Goal: Task Accomplishment & Management: Manage account settings

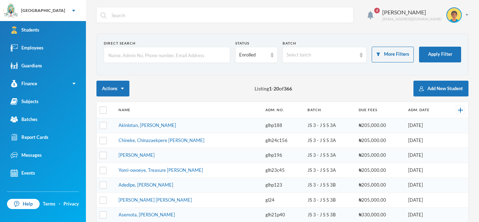
scroll to position [22, 0]
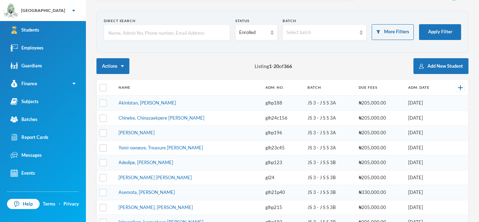
click at [129, 25] on input "text" at bounding box center [167, 33] width 119 height 16
type input "glh25c65"
click at [420, 22] on form "Direct Search glh25c65 Status Enrolled Batch Select batch More Filters Apply Fi…" at bounding box center [282, 31] width 357 height 27
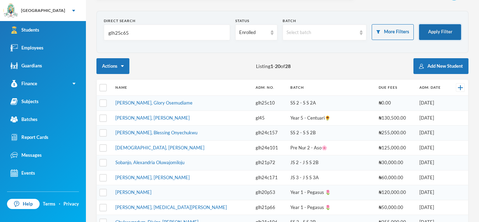
click at [428, 28] on button "Apply Filter" at bounding box center [440, 32] width 42 height 16
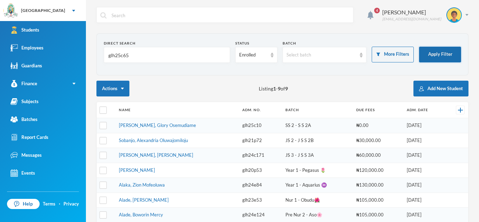
click at [443, 58] on button "Apply Filter" at bounding box center [440, 55] width 42 height 16
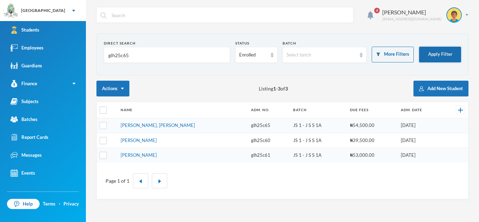
click at [443, 58] on button "Apply Filter" at bounding box center [440, 55] width 42 height 16
click at [147, 123] on link "Sulaimon, Ibrahim Olayinka" at bounding box center [158, 125] width 74 height 6
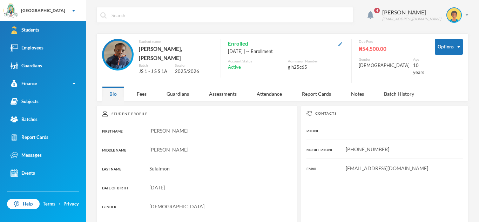
click at [342, 42] on img "button" at bounding box center [340, 44] width 4 height 4
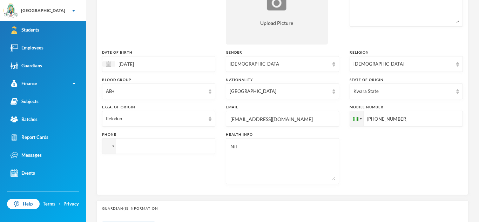
scroll to position [136, 0]
click at [367, 116] on input "+2348036351456" at bounding box center [406, 117] width 113 height 16
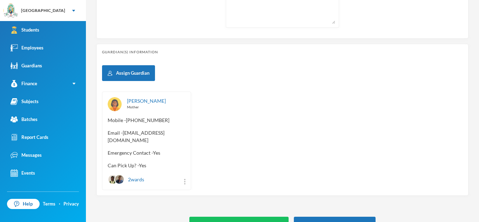
scroll to position [309, 0]
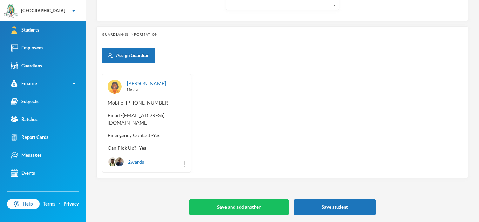
click at [108, 123] on span "Email - adenikeadepegba98@gmail.com" at bounding box center [147, 119] width 78 height 15
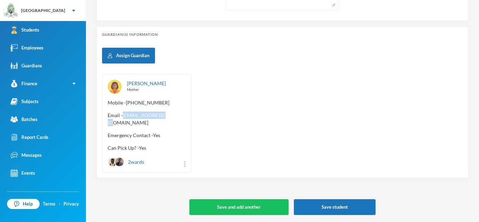
click at [108, 123] on span "Email - adenikeadepegba98@gmail.com" at bounding box center [147, 119] width 78 height 15
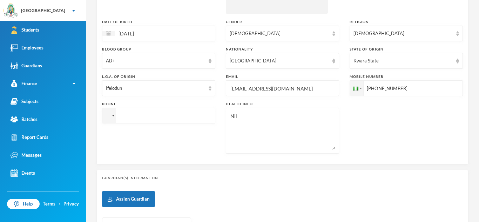
scroll to position [167, 0]
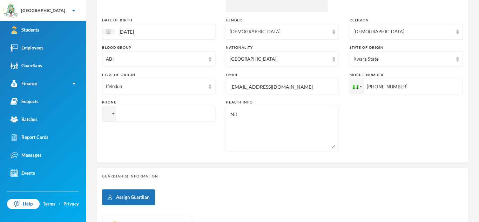
click at [369, 85] on input "+2348036351456" at bounding box center [406, 87] width 113 height 16
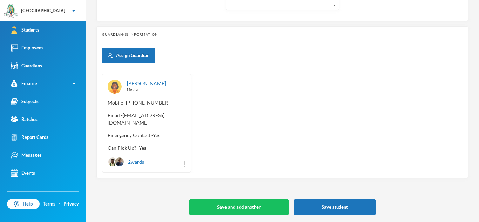
click at [109, 122] on span "Email - adenikeadepegba98@gmail.com" at bounding box center [147, 119] width 78 height 15
copy span "adenikeadepegba98"
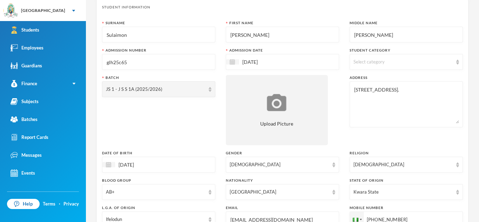
scroll to position [12, 0]
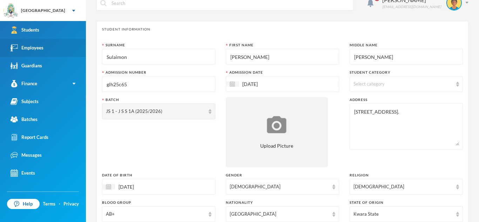
click at [11, 51] on img at bounding box center [14, 47] width 7 height 7
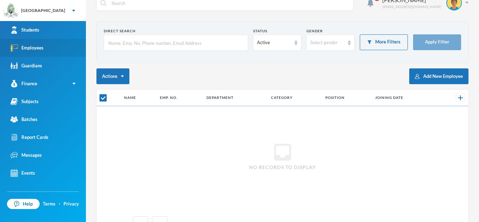
checkbox input "false"
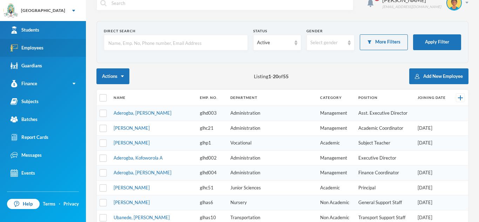
click at [136, 44] on input "text" at bounding box center [176, 43] width 136 height 16
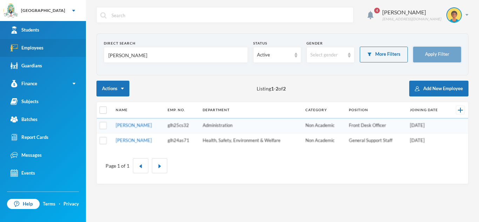
type input "[PERSON_NAME]"
click at [425, 59] on button "Apply Filter" at bounding box center [437, 55] width 48 height 16
click at [143, 124] on link "[PERSON_NAME]" at bounding box center [134, 125] width 36 height 6
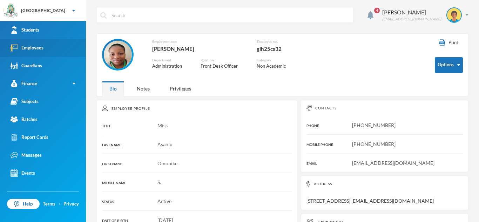
click at [121, 62] on div at bounding box center [118, 55] width 32 height 32
click at [114, 56] on div at bounding box center [118, 55] width 32 height 32
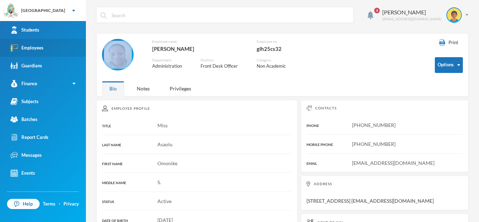
click at [114, 56] on div at bounding box center [118, 55] width 32 height 32
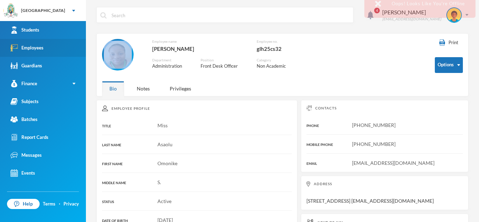
click at [114, 56] on div at bounding box center [118, 55] width 32 height 32
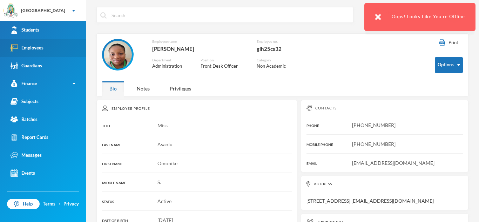
click at [114, 56] on div at bounding box center [118, 55] width 32 height 32
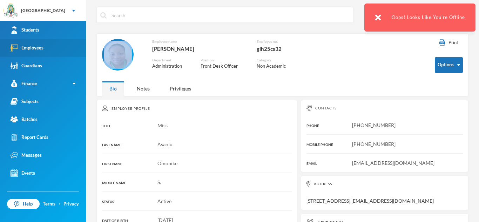
click at [114, 56] on div at bounding box center [118, 55] width 32 height 32
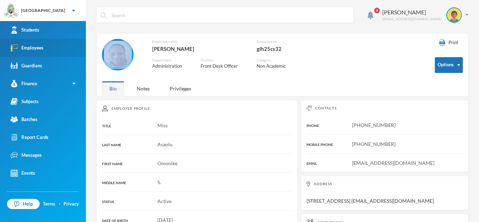
click at [107, 58] on div at bounding box center [118, 55] width 32 height 32
click at [126, 55] on div at bounding box center [118, 55] width 32 height 32
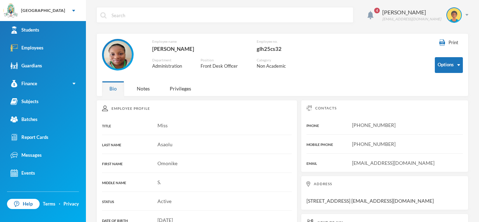
click at [122, 44] on img at bounding box center [118, 55] width 28 height 28
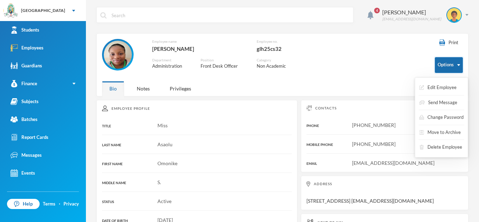
click at [458, 63] on button "Options" at bounding box center [449, 65] width 28 height 16
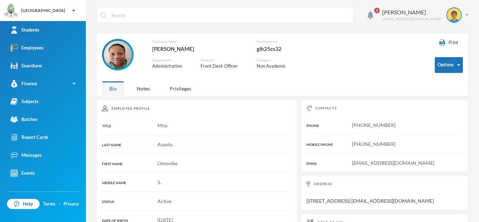
click at [419, 60] on div "Employee name Asaolu, Omonike S. Employee no. glh25cs32 Department Administrati…" at bounding box center [263, 58] width 322 height 39
click at [121, 58] on img at bounding box center [118, 55] width 28 height 28
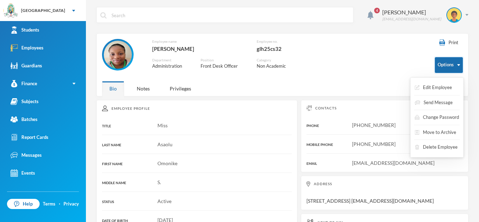
click at [458, 68] on button "Options" at bounding box center [449, 65] width 28 height 16
click at [442, 89] on button "Edit Employee" at bounding box center [433, 87] width 39 height 13
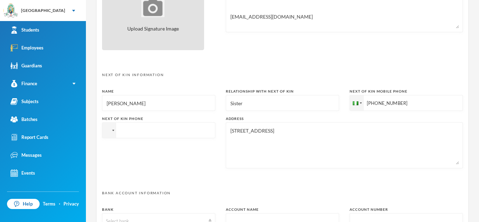
scroll to position [288, 0]
click at [155, 147] on div "Next of Kin Phone" at bounding box center [158, 141] width 113 height 52
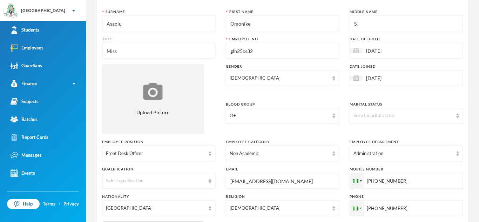
scroll to position [0, 0]
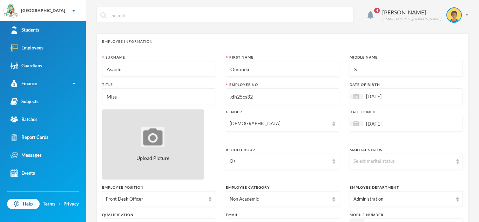
click at [150, 137] on img at bounding box center [152, 136] width 23 height 19
click at [174, 139] on div "Upload Picture" at bounding box center [153, 144] width 102 height 70
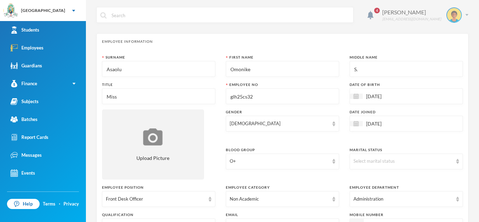
click at [467, 15] on img at bounding box center [466, 15] width 3 height 2
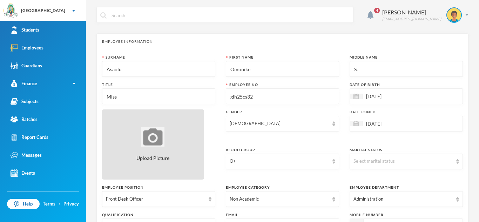
click at [161, 139] on img at bounding box center [152, 136] width 23 height 19
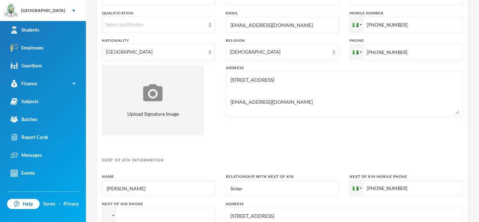
scroll to position [365, 0]
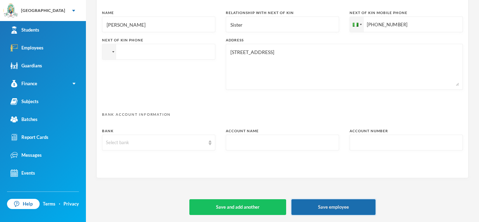
click at [337, 206] on button "Save employee" at bounding box center [333, 207] width 84 height 16
type textarea "31, ayonio street, aboro, agbado, ogun state omonikesusan@gmail.com"
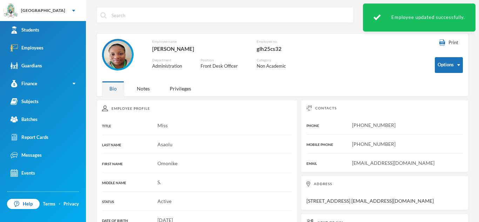
scroll to position [1, 0]
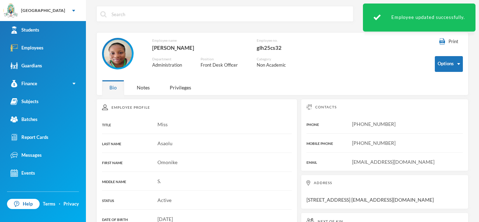
click at [122, 53] on img at bounding box center [118, 54] width 28 height 28
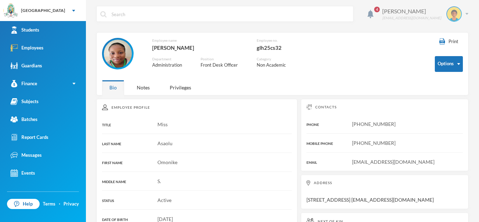
click at [466, 14] on img at bounding box center [466, 14] width 3 height 2
click at [453, 31] on div "My Profile" at bounding box center [449, 33] width 32 height 7
click at [453, 36] on div "My Profile" at bounding box center [449, 33] width 32 height 7
click at [450, 34] on div "My Profile" at bounding box center [449, 33] width 32 height 7
click at [413, 47] on div "Employee name Asaolu, Omonike S. Employee no. glh25cs32 Department Administrati…" at bounding box center [263, 57] width 322 height 39
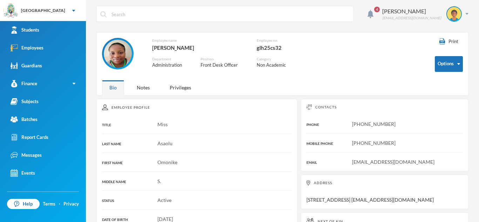
click at [380, 9] on span "4" at bounding box center [377, 10] width 6 height 6
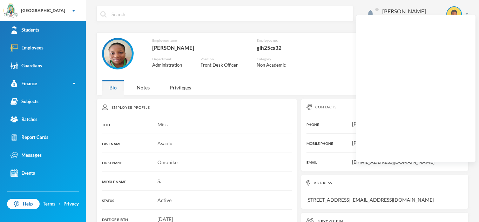
click at [383, 9] on span at bounding box center [376, 9] width 11 height 11
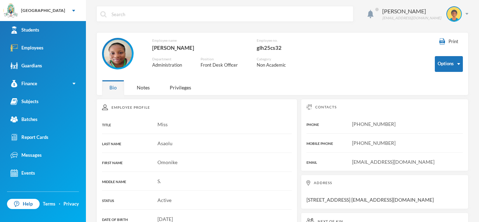
click at [119, 56] on img at bounding box center [118, 54] width 28 height 28
click at [112, 53] on img at bounding box center [118, 54] width 28 height 28
